Goal: Task Accomplishment & Management: Use online tool/utility

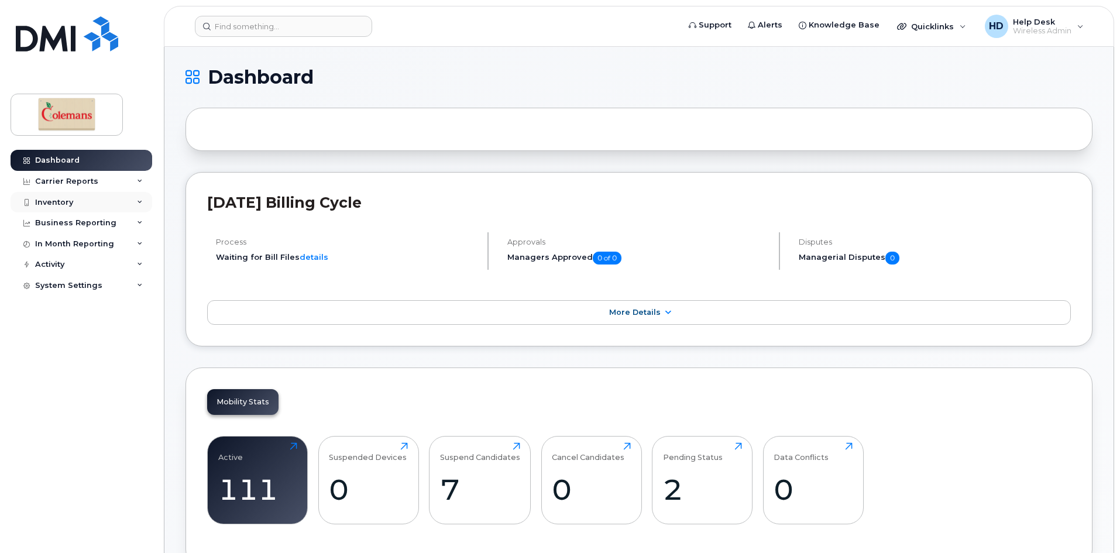
drag, startPoint x: 58, startPoint y: 201, endPoint x: 52, endPoint y: 210, distance: 11.0
click at [58, 201] on div "Inventory" at bounding box center [54, 202] width 38 height 9
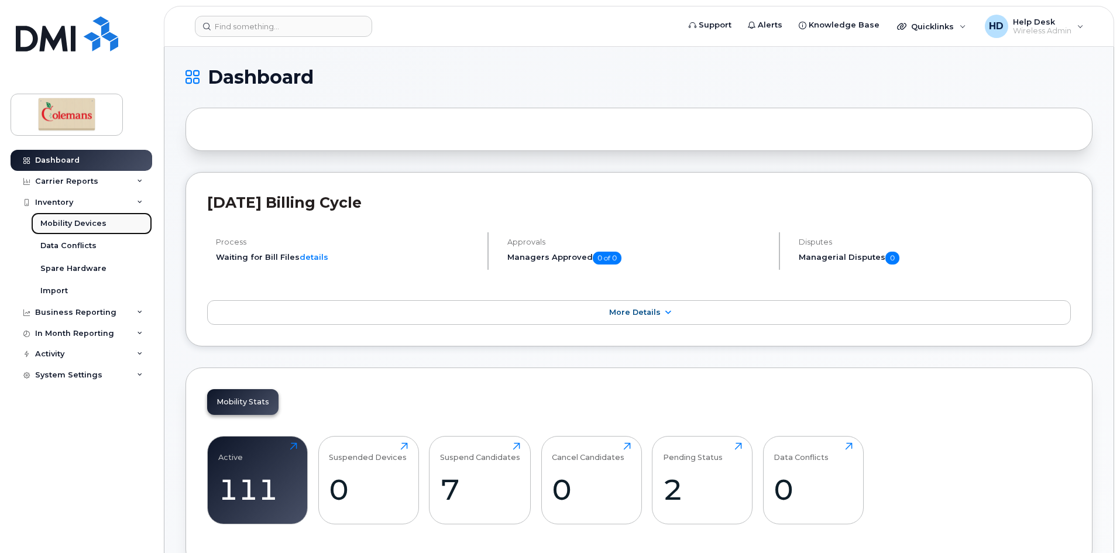
click at [53, 223] on div "Mobility Devices" at bounding box center [73, 223] width 66 height 11
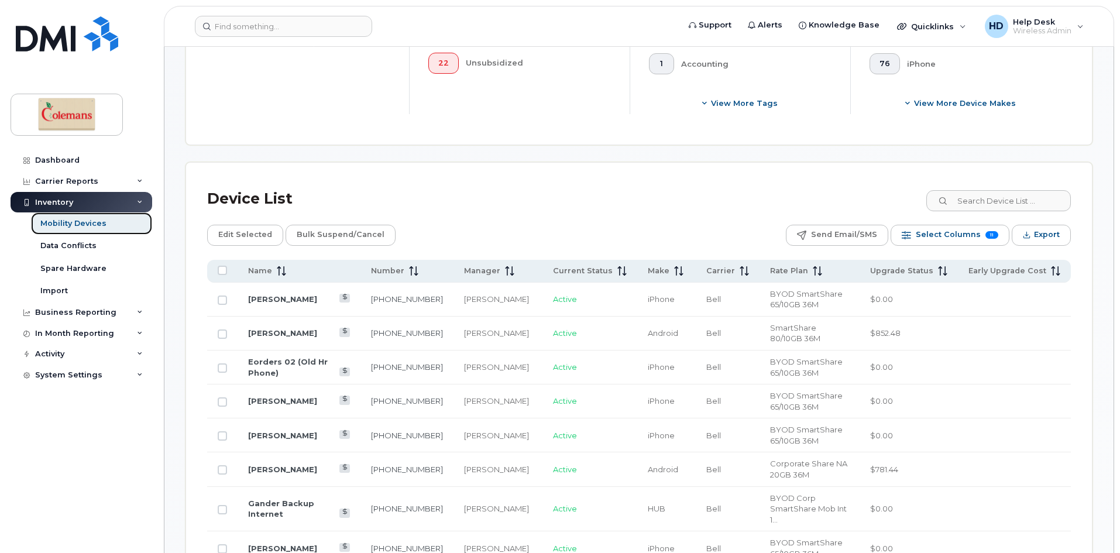
scroll to position [585, 0]
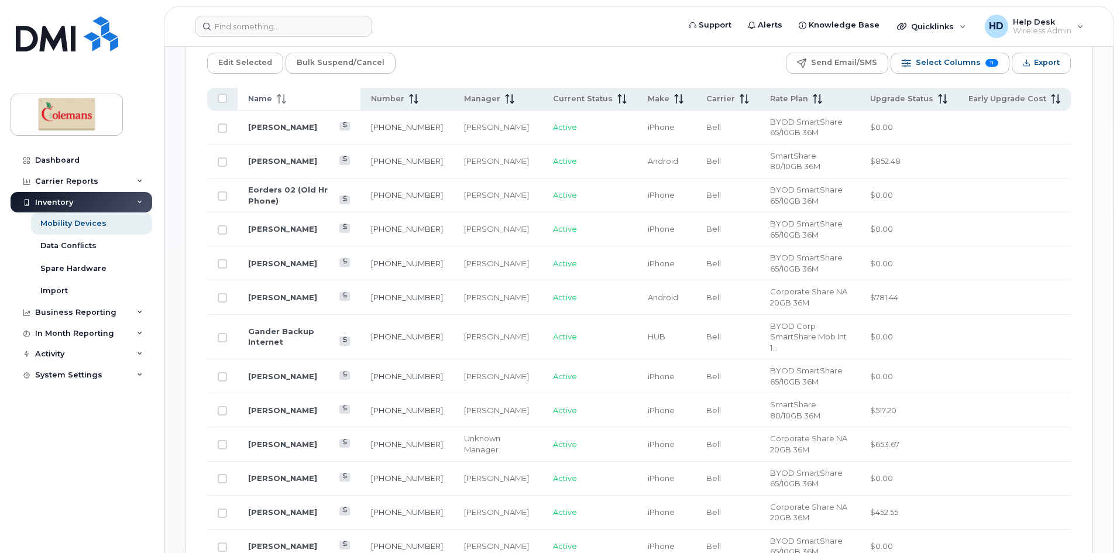
click at [272, 99] on span at bounding box center [279, 99] width 14 height 11
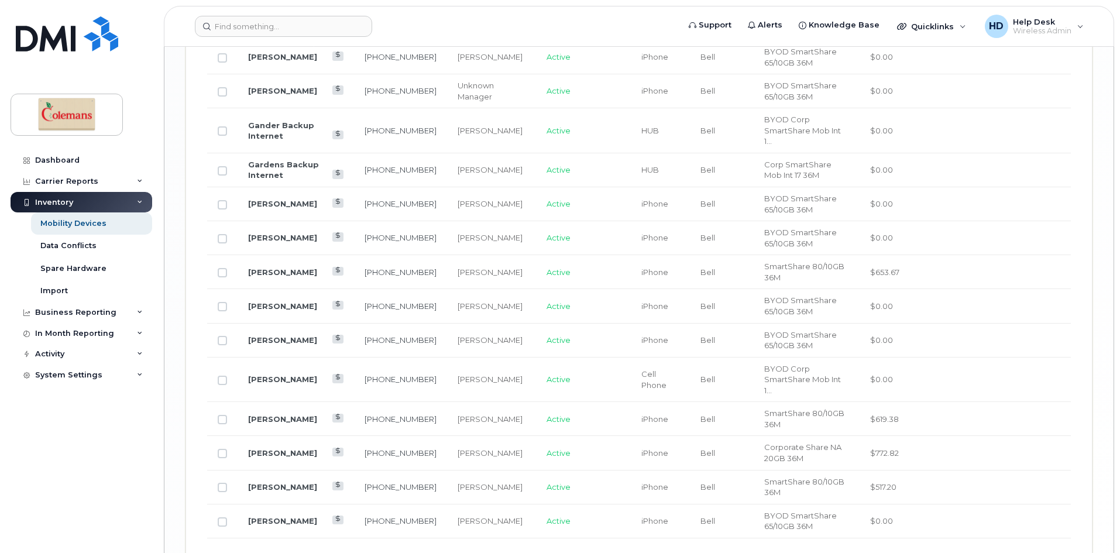
scroll to position [1918, 0]
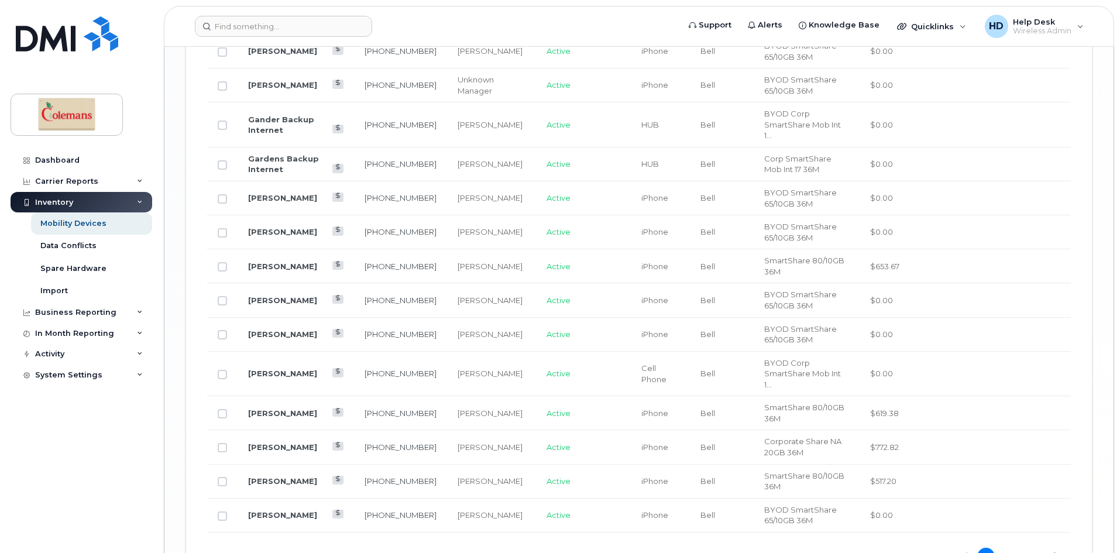
drag, startPoint x: 1057, startPoint y: 469, endPoint x: 1100, endPoint y: 470, distance: 42.7
click at [1057, 552] on div "Next Page" at bounding box center [1056, 557] width 8 height 8
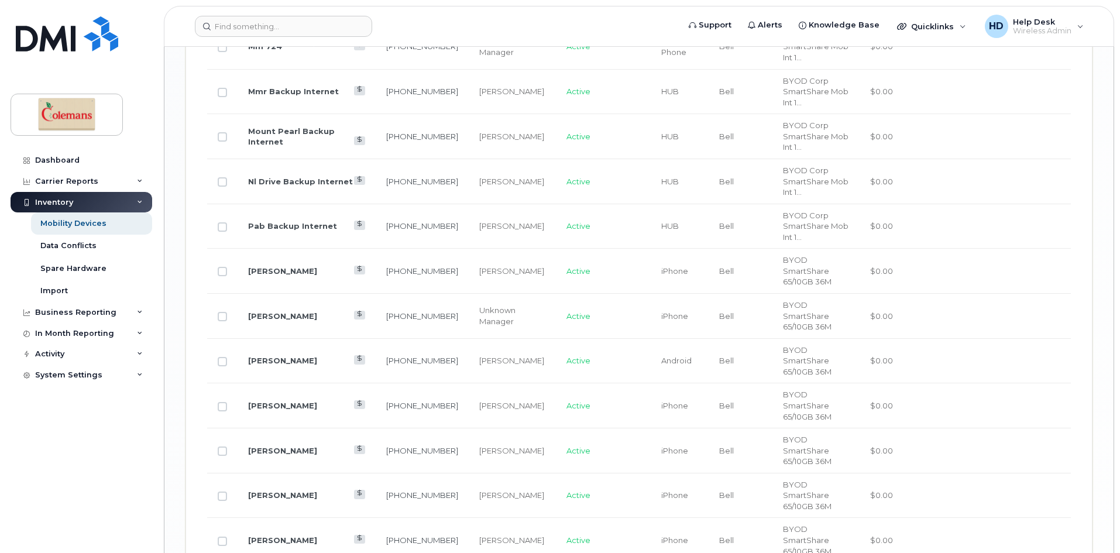
scroll to position [1951, 0]
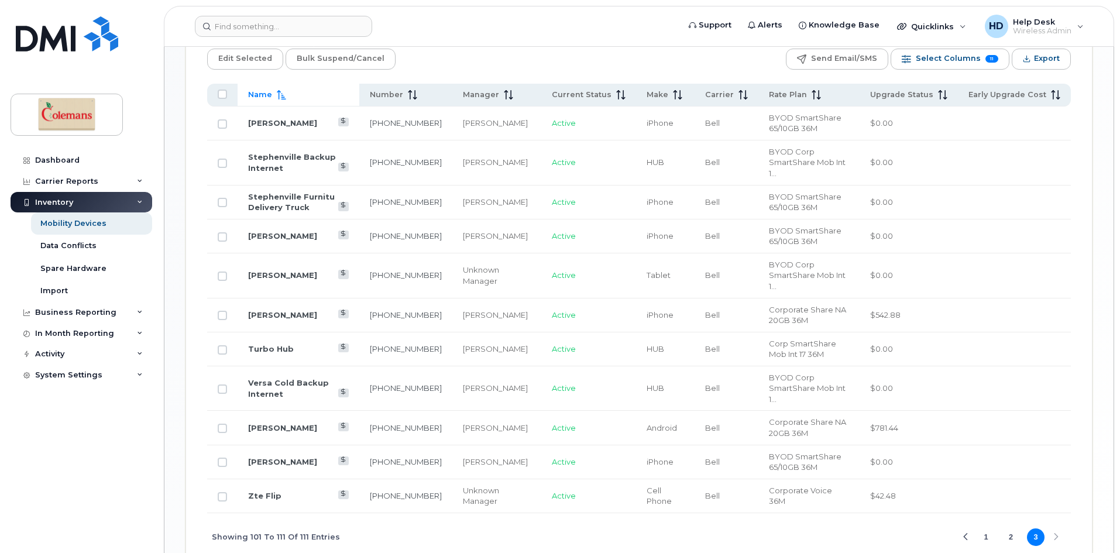
scroll to position [566, 0]
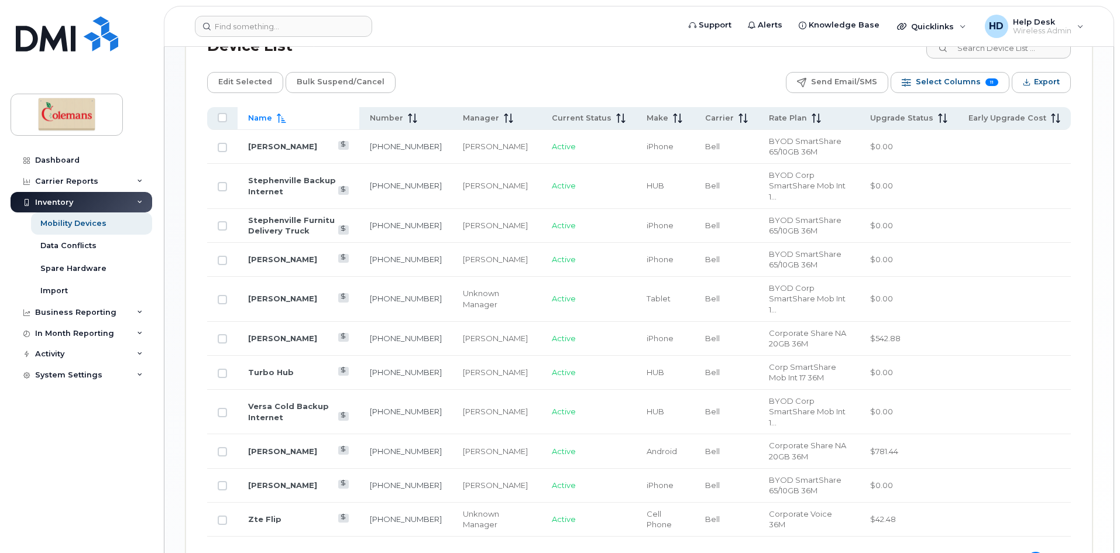
click at [493, 57] on div "Device List" at bounding box center [639, 46] width 864 height 30
click at [554, 71] on div "Device List Edit Selected Bulk Suspend/Cancel Send Email/SMS Select Columns 11 …" at bounding box center [639, 308] width 864 height 554
